Goal: Transaction & Acquisition: Purchase product/service

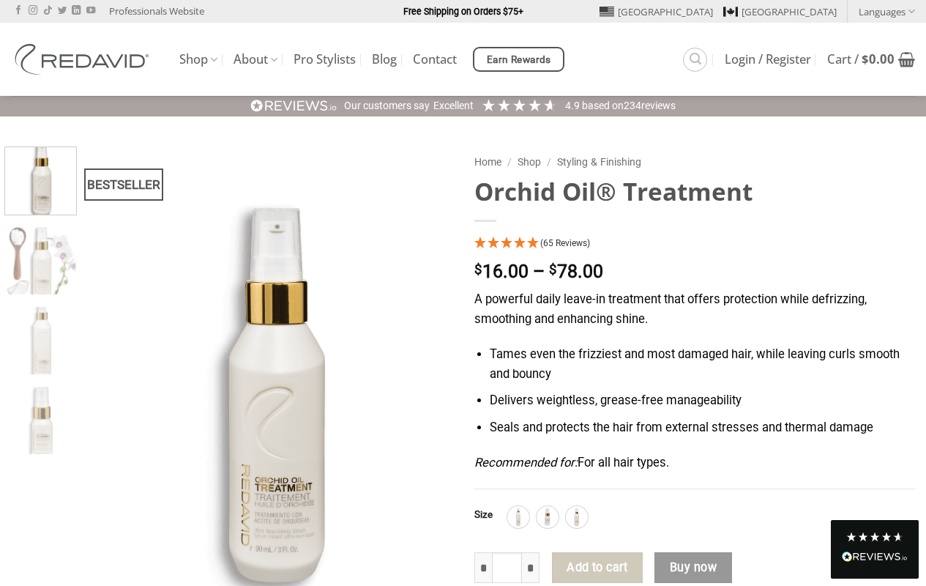
click at [518, 517] on img at bounding box center [518, 517] width 19 height 19
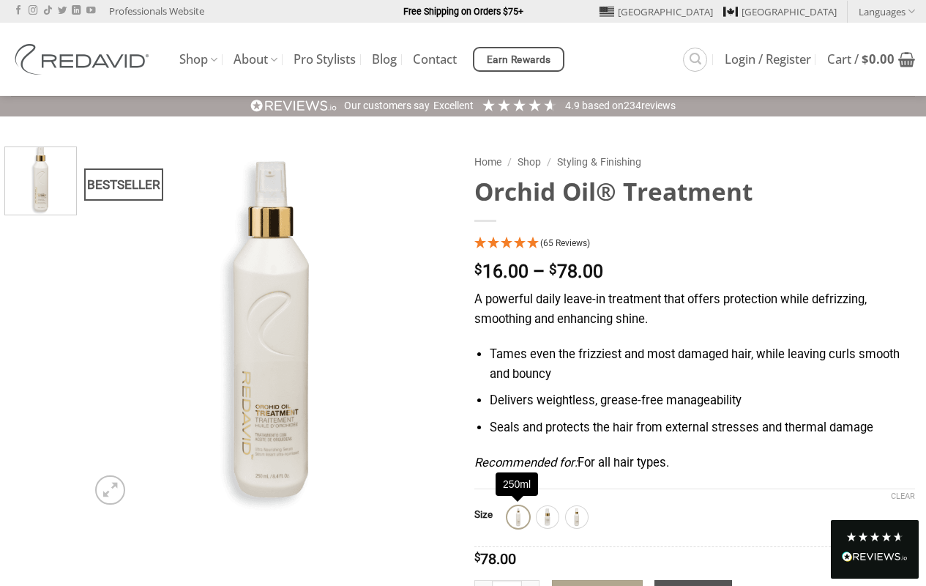
click at [875, 549] on div "Read All Reviews" at bounding box center [875, 558] width 66 height 19
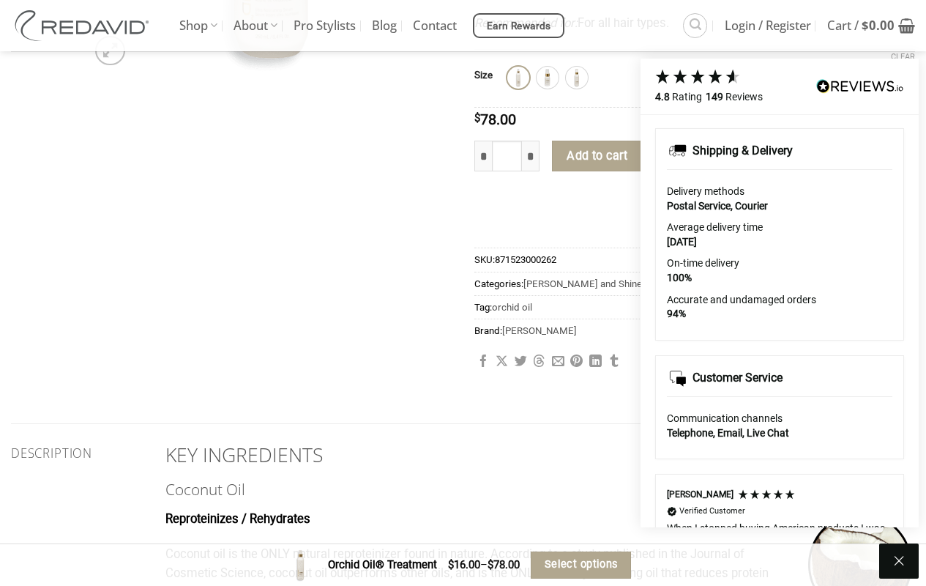
scroll to position [659, 0]
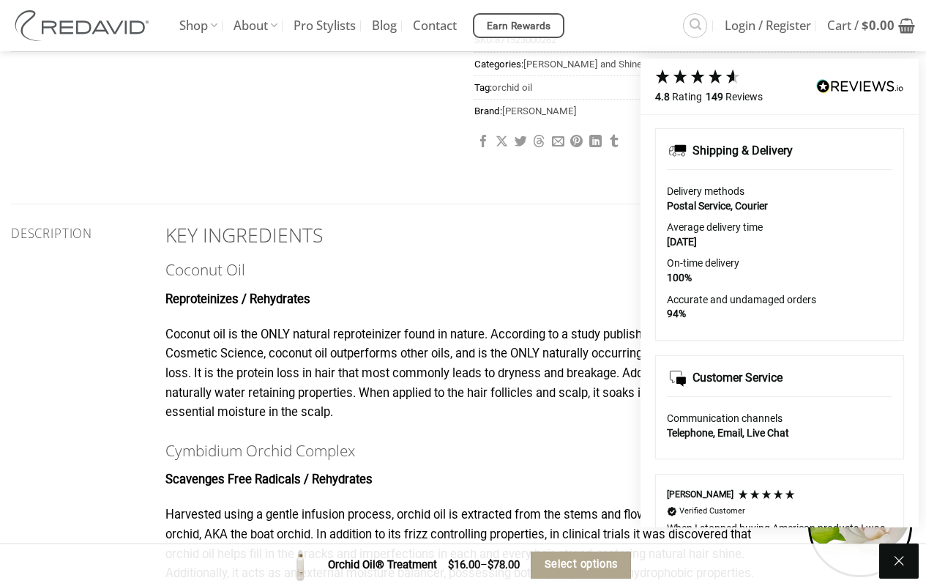
click at [871, 26] on bdi "$ 0.00" at bounding box center [878, 25] width 33 height 17
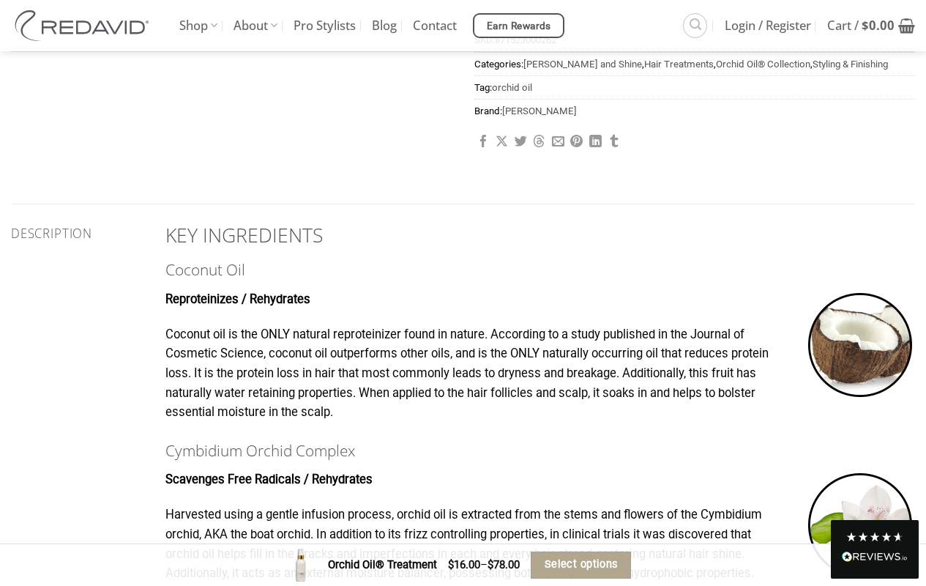
click at [582, 564] on span "Select options" at bounding box center [581, 564] width 73 height 17
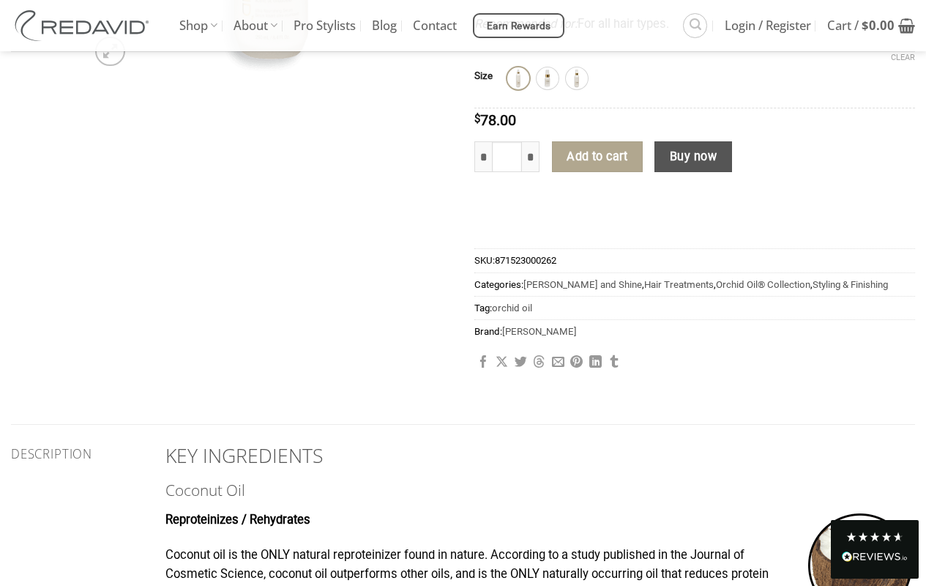
scroll to position [438, 0]
click at [518, 79] on img at bounding box center [518, 79] width 19 height 19
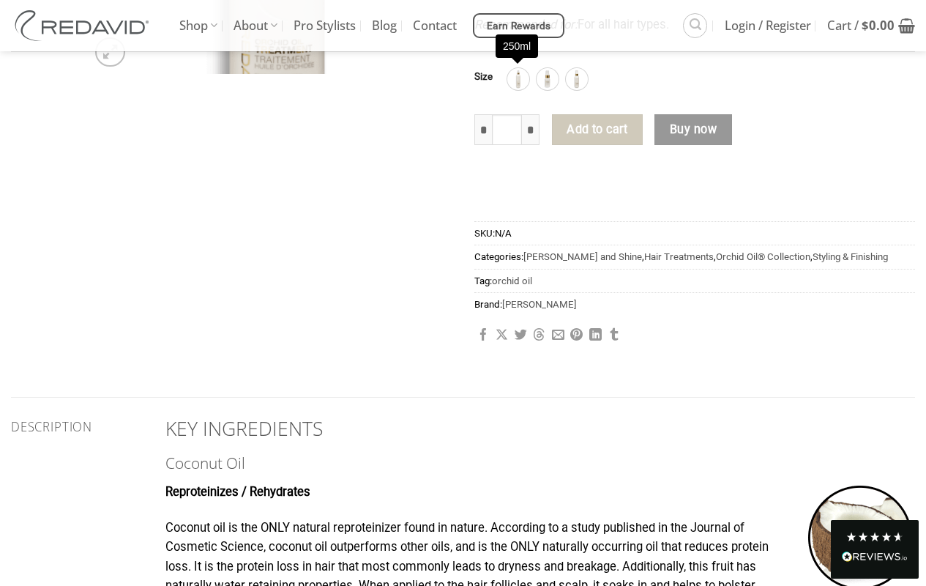
click at [871, 26] on bdi "$ 0.00" at bounding box center [878, 25] width 33 height 17
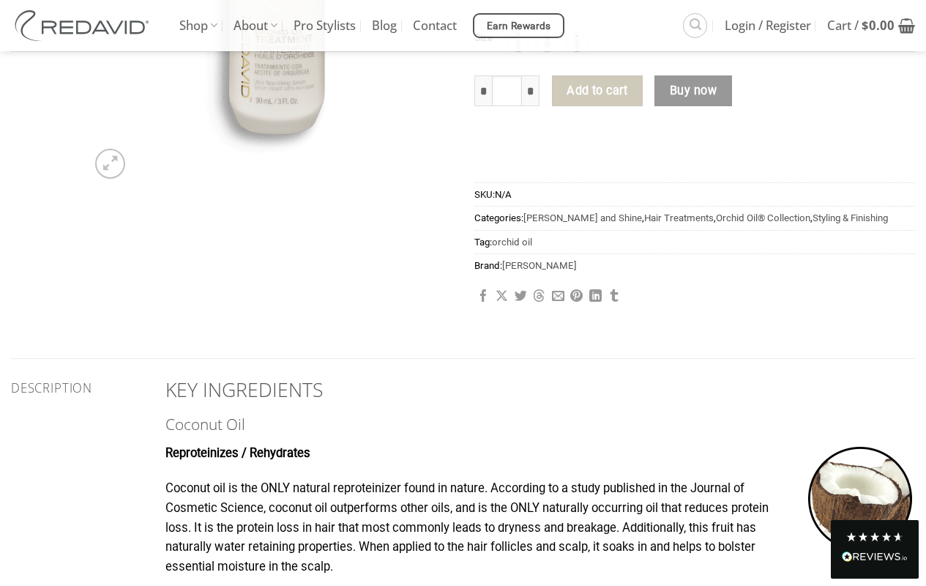
scroll to position [438, 0]
